Goal: Use online tool/utility

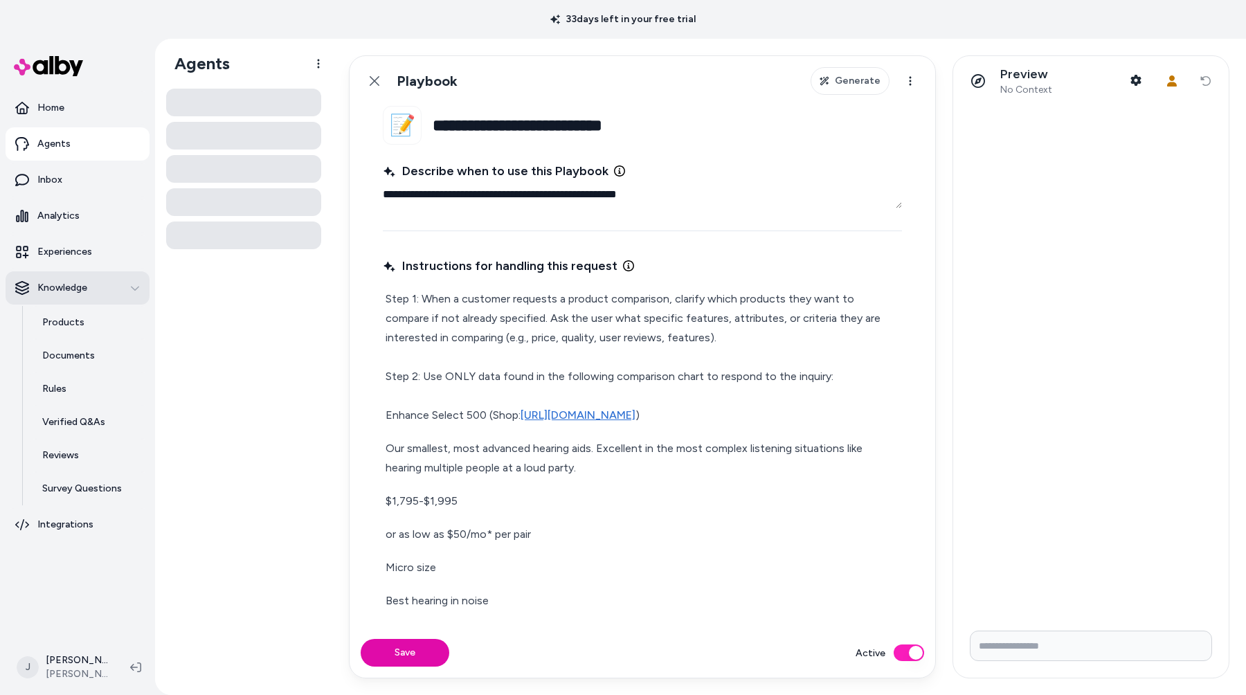
type textarea "*"
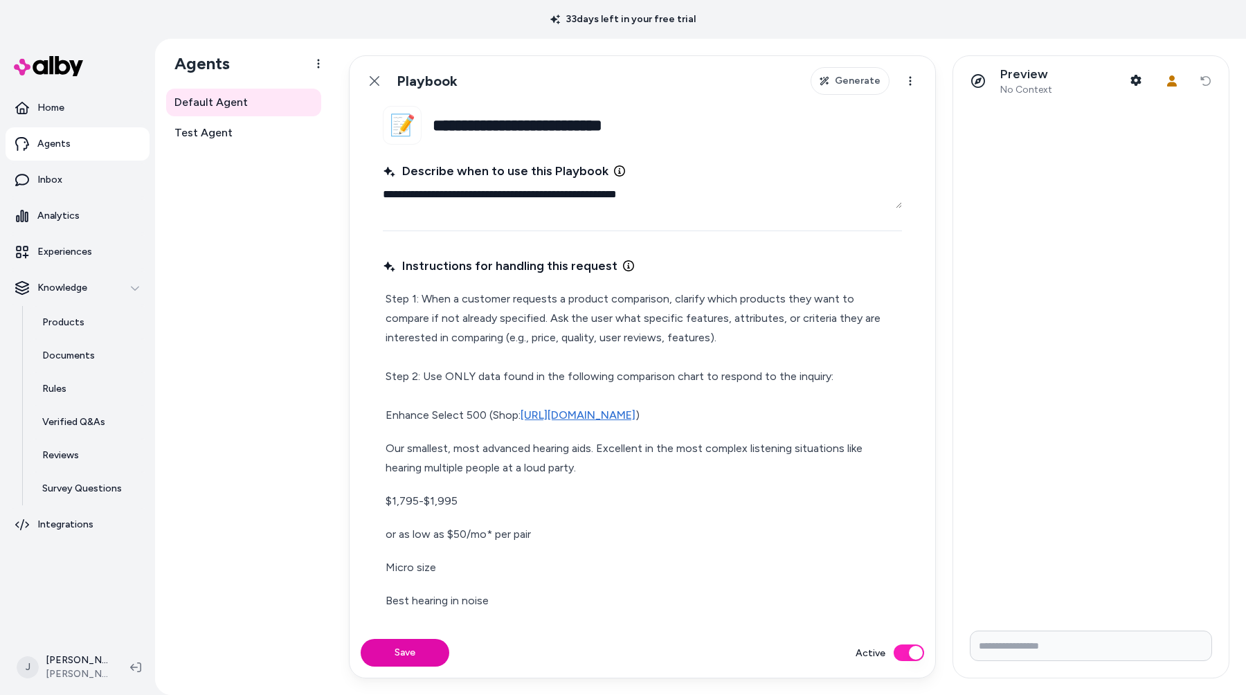
type textarea "*"
click at [978, 259] on div at bounding box center [1091, 363] width 276 height 514
